Goal: Task Accomplishment & Management: Manage account settings

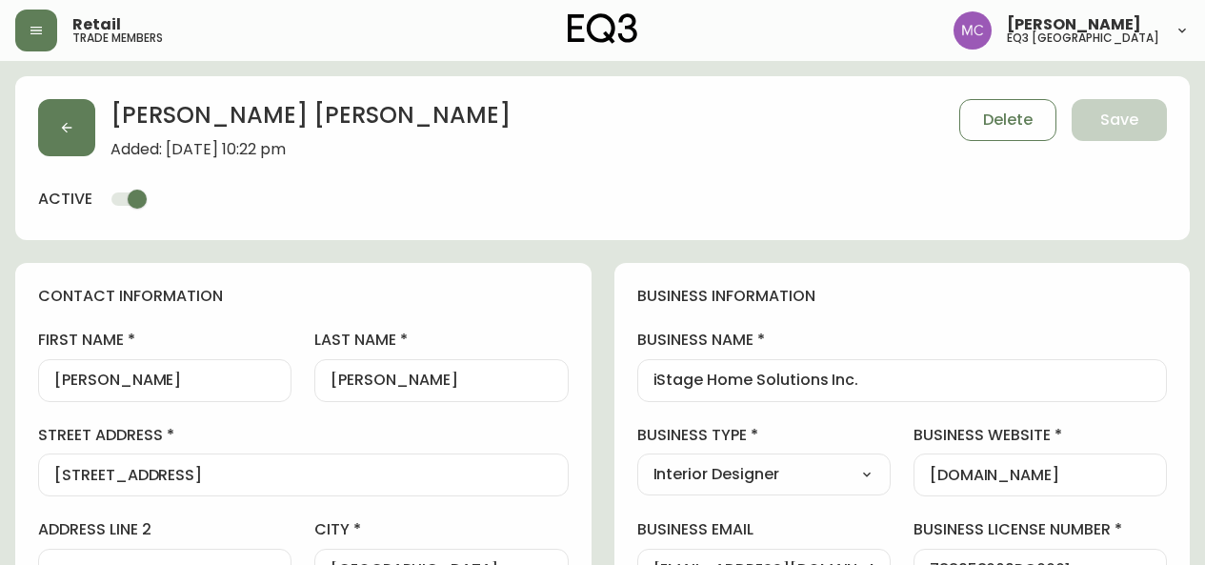
select select "BC"
select select "CA"
select select "CA_EN"
select select "Social Media"
select select "Interior Designer"
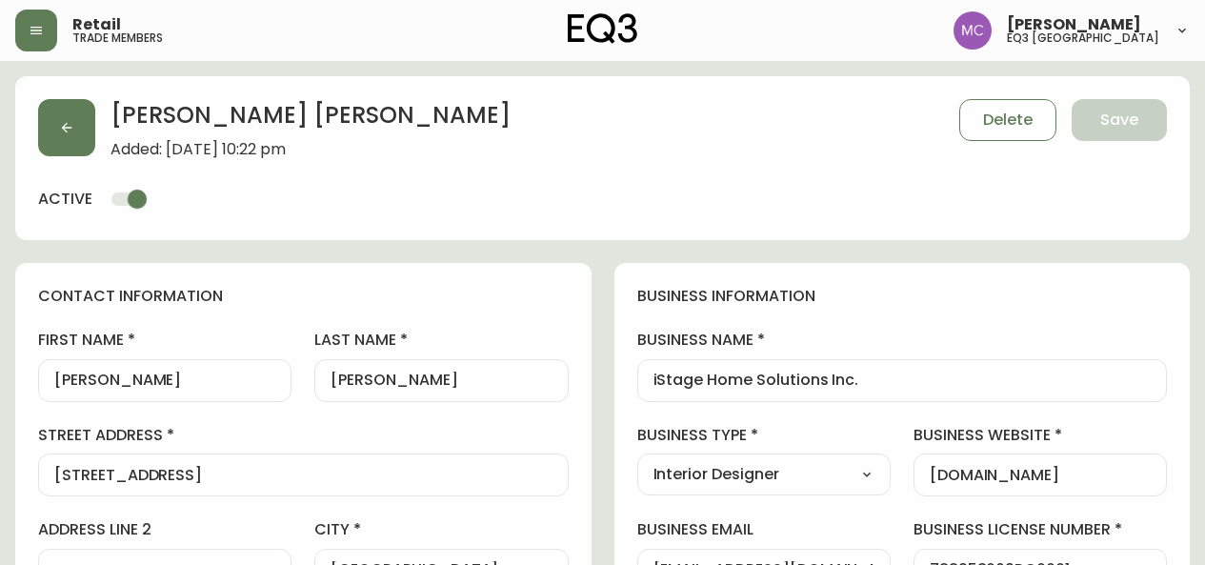
select select "cjw10z96p001r6gs00juufhhe"
select select "false"
click at [69, 119] on button "button" at bounding box center [66, 127] width 57 height 57
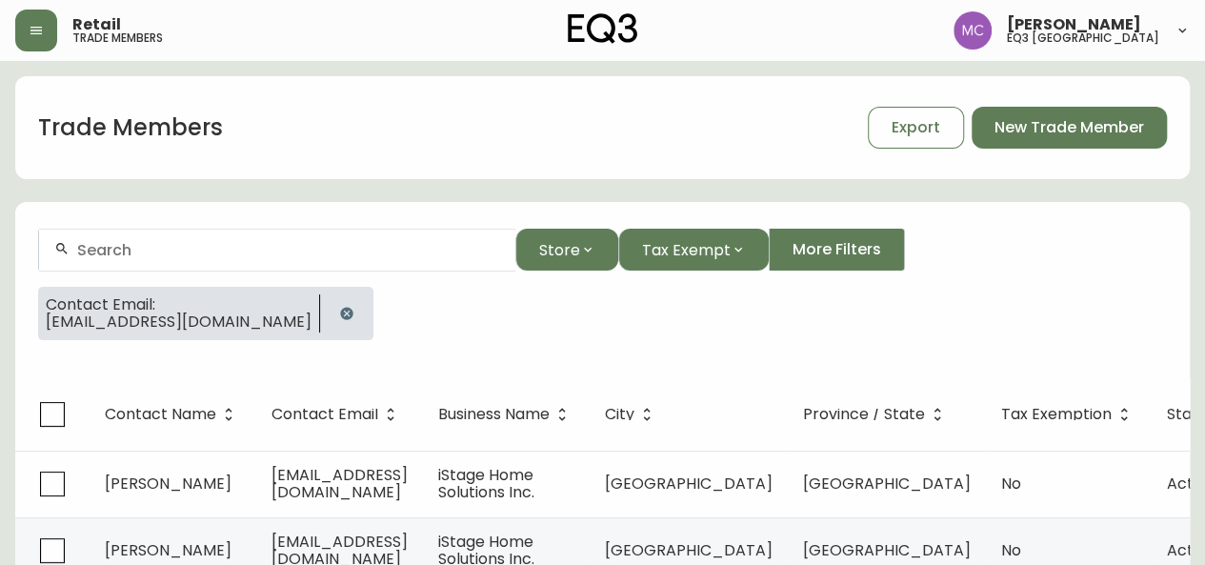
click at [345, 306] on icon "button" at bounding box center [346, 313] width 15 height 15
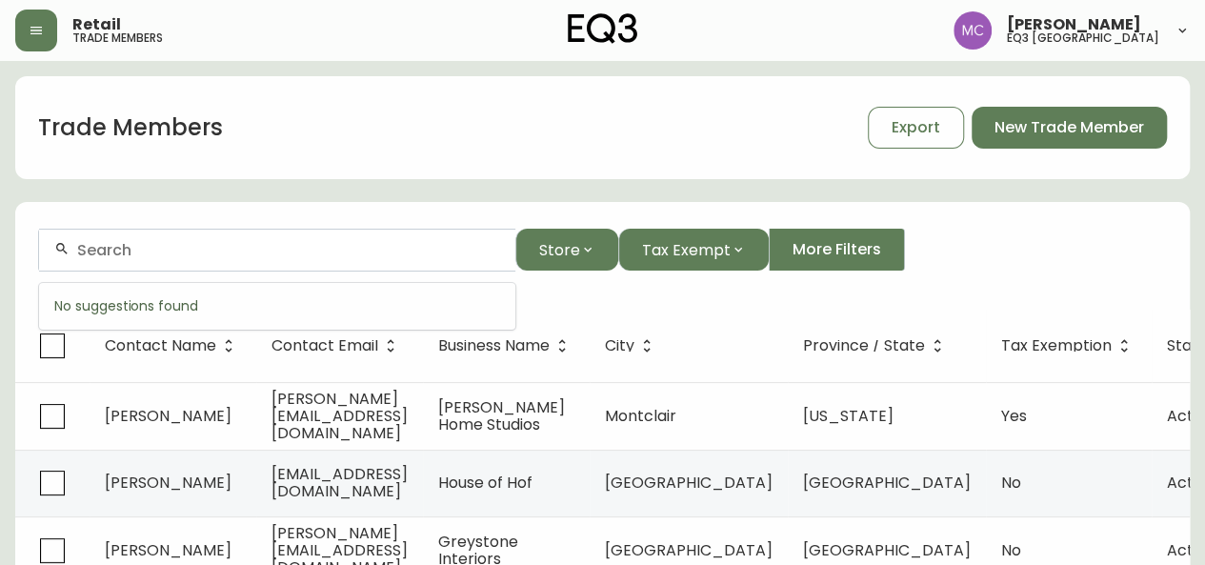
click at [95, 256] on input "text" at bounding box center [288, 250] width 423 height 18
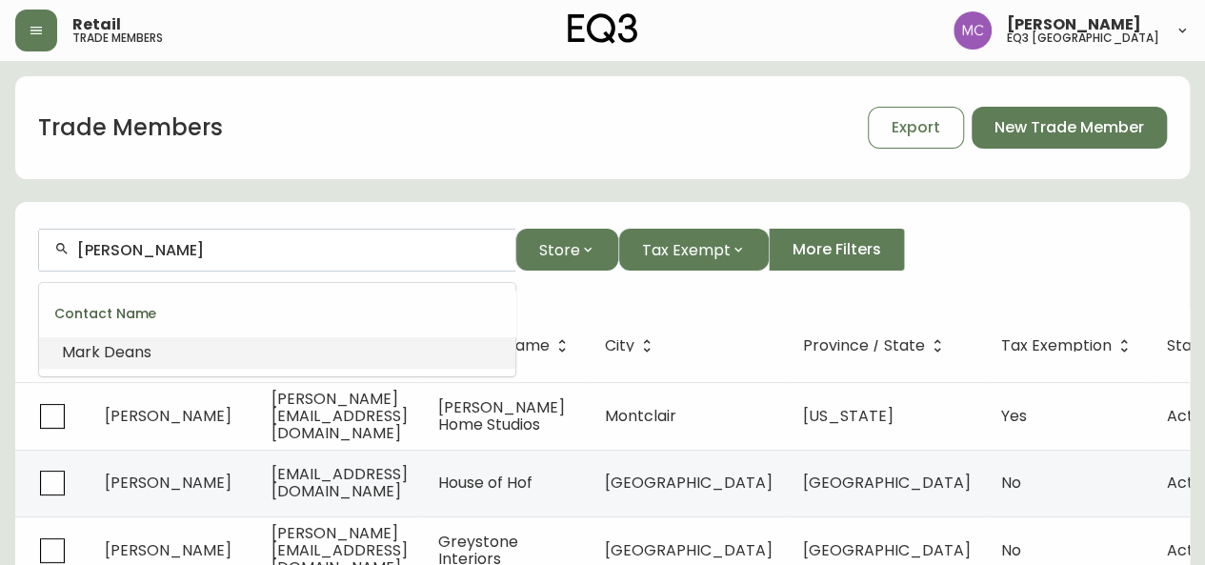
click at [116, 352] on span "Deans" at bounding box center [128, 352] width 48 height 22
type input "[PERSON_NAME]"
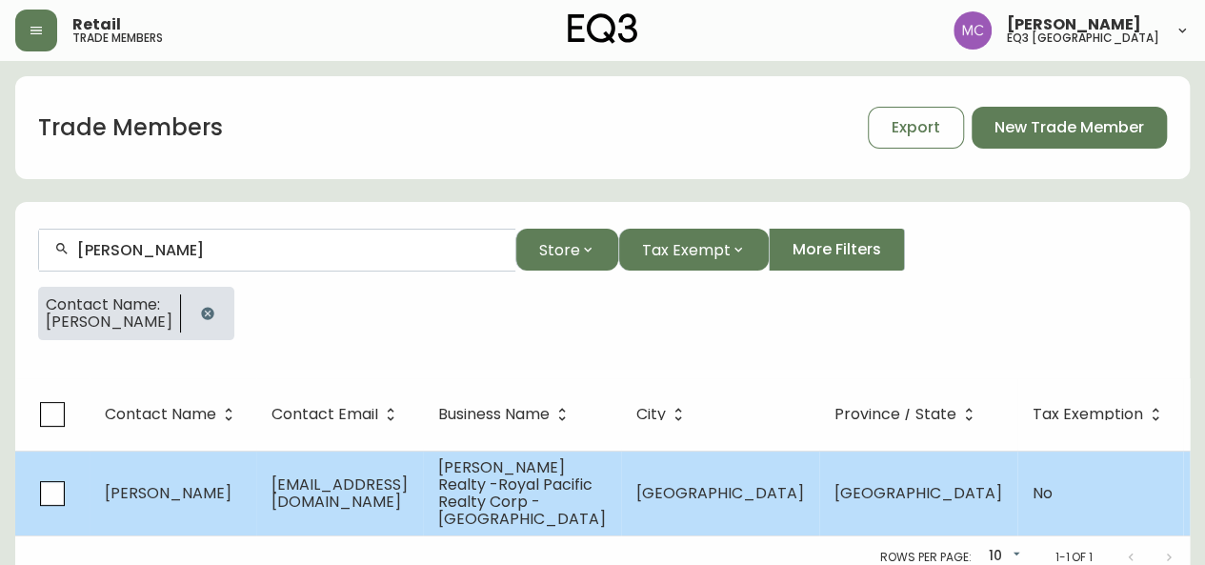
click at [332, 494] on span "[EMAIL_ADDRESS][DOMAIN_NAME]" at bounding box center [340, 493] width 136 height 39
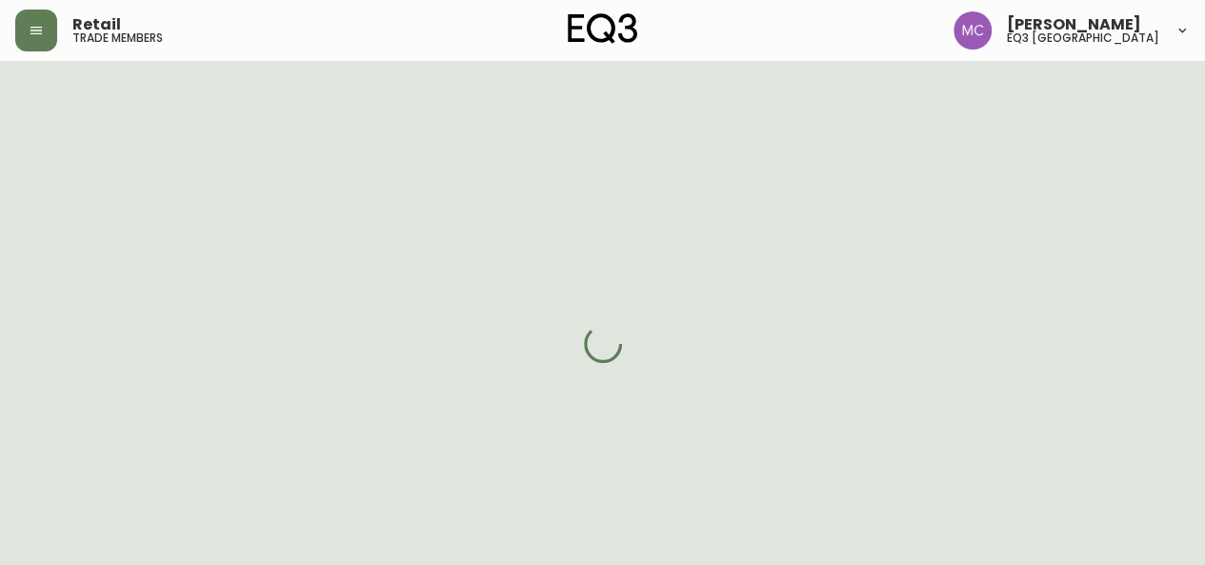
select select "BC"
select select "CA"
select select "CA_EN"
select select "Outreach from a Trade Rep"
select select "Real Estate Agent"
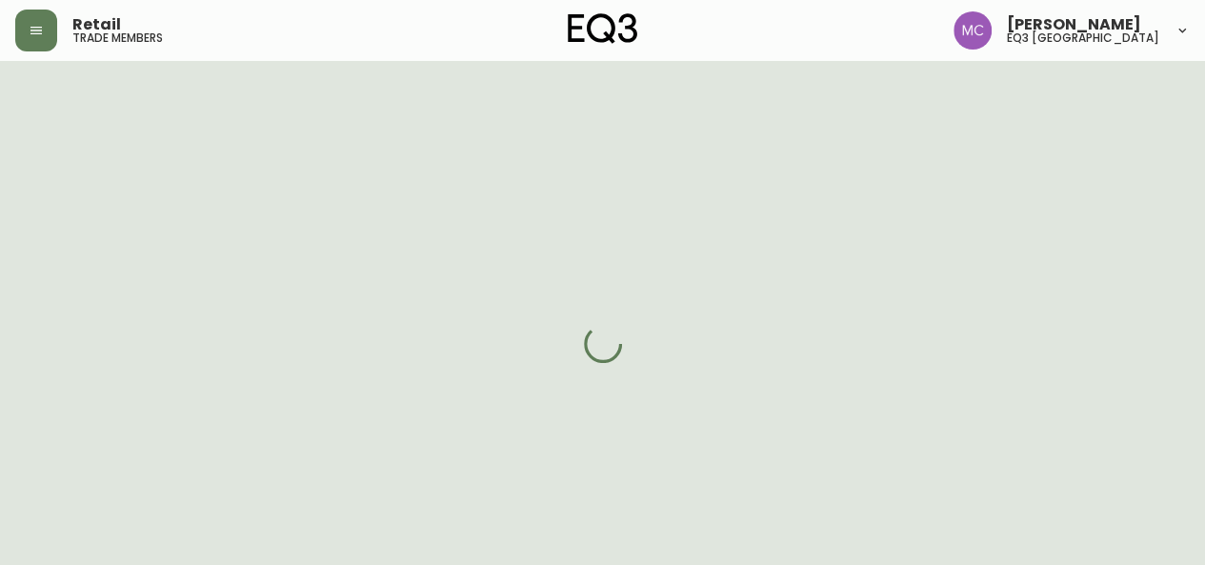
select select "false"
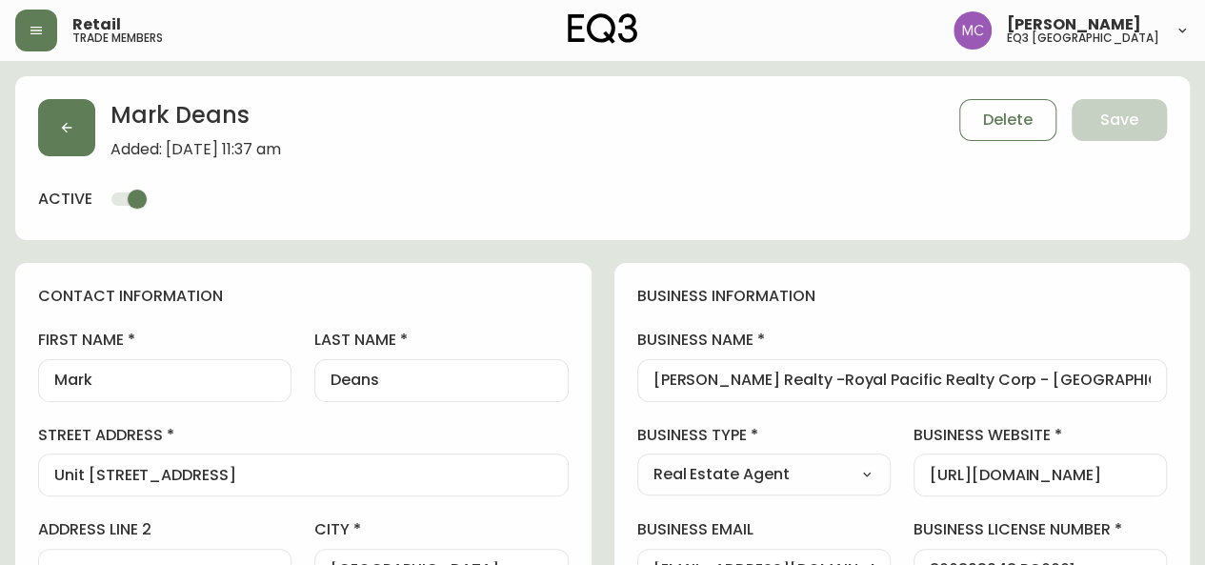
type input "EQ3 [GEOGRAPHIC_DATA]"
select select "cjw10z96p001r6gs00juufhhe"
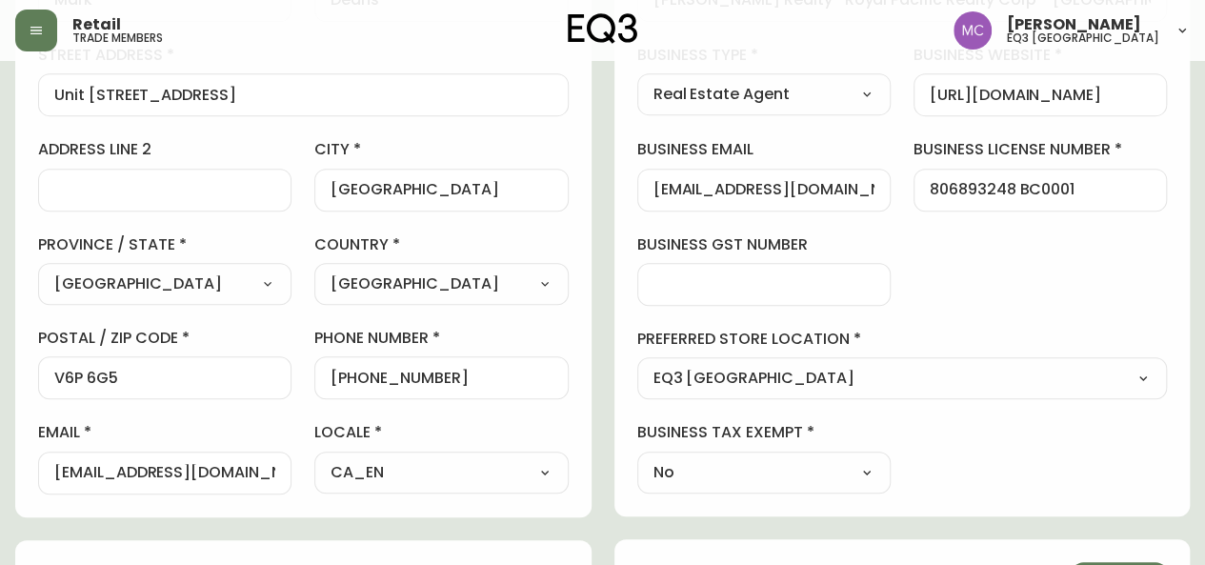
scroll to position [392, 0]
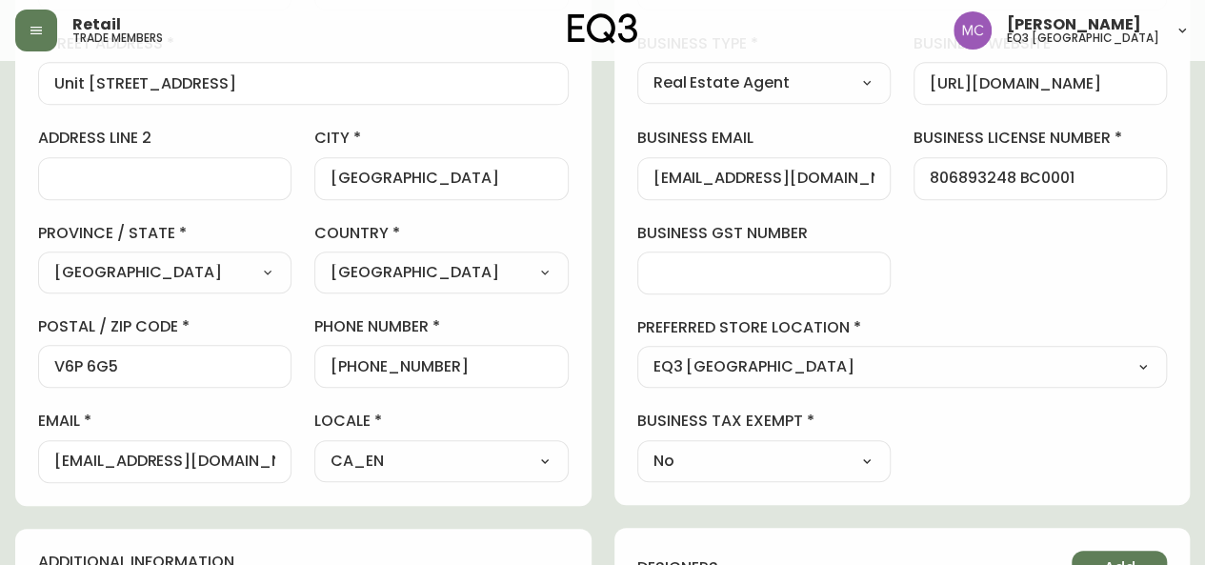
click at [183, 454] on input "[EMAIL_ADDRESS][DOMAIN_NAME]" at bounding box center [164, 462] width 221 height 18
